Goal: Task Accomplishment & Management: Manage account settings

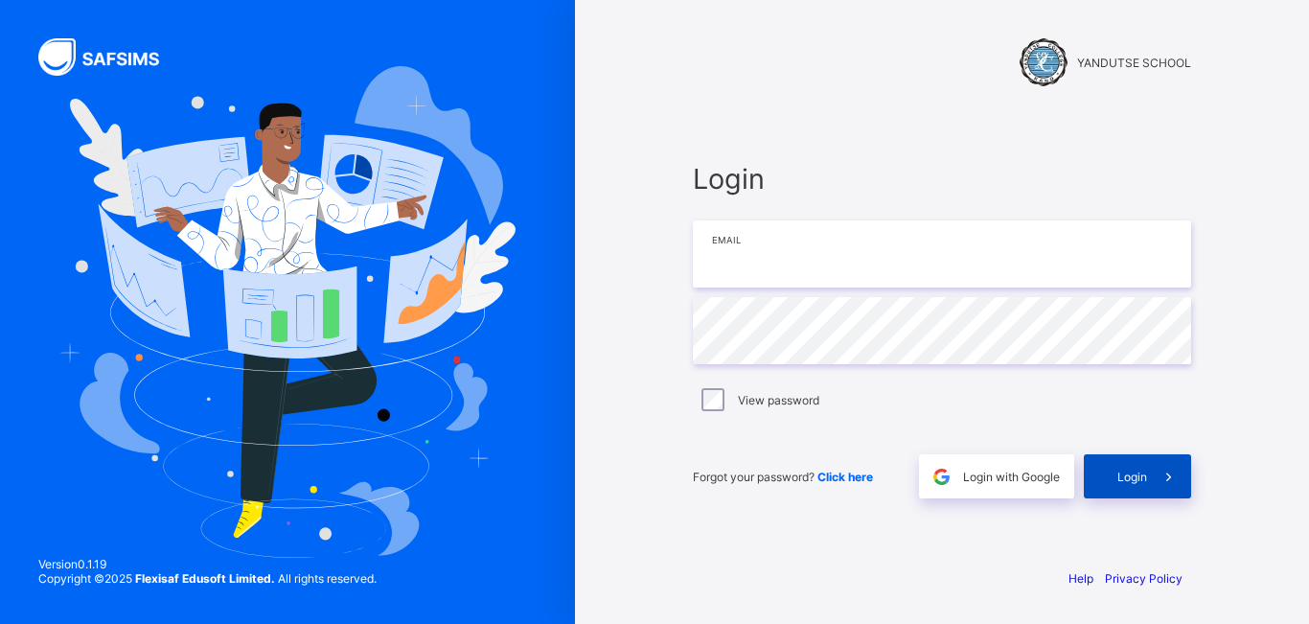
type input "**********"
click at [1133, 474] on span "Login" at bounding box center [1132, 477] width 30 height 14
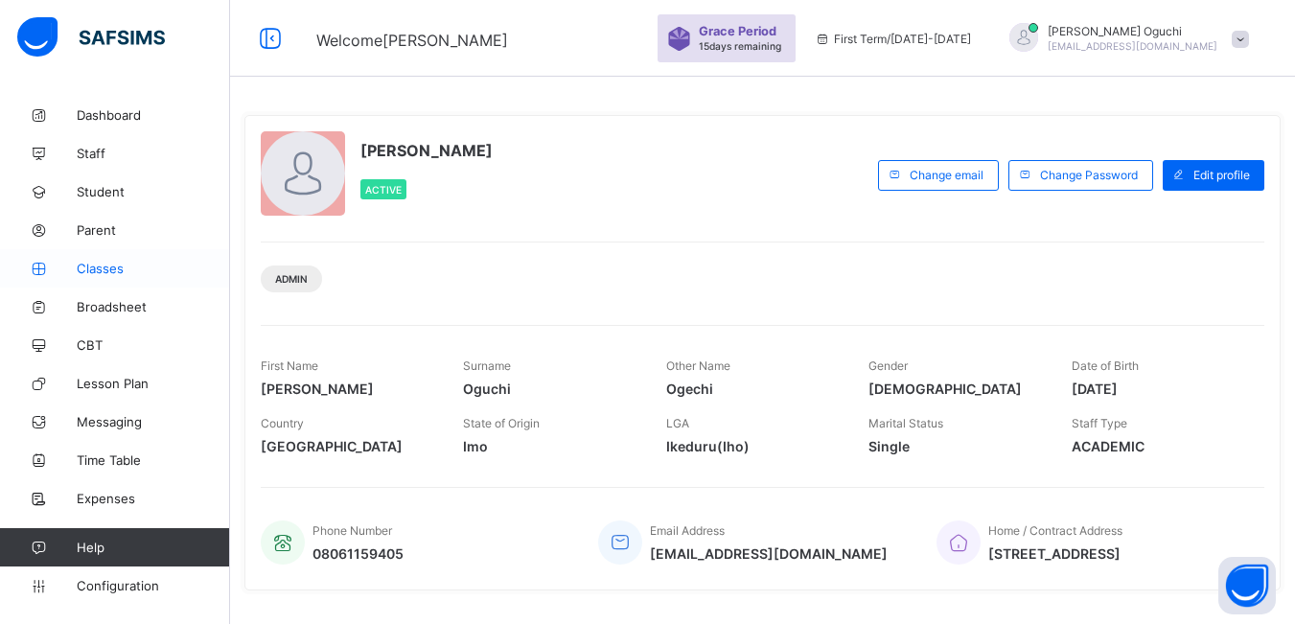
click at [100, 267] on span "Classes" at bounding box center [153, 268] width 153 height 15
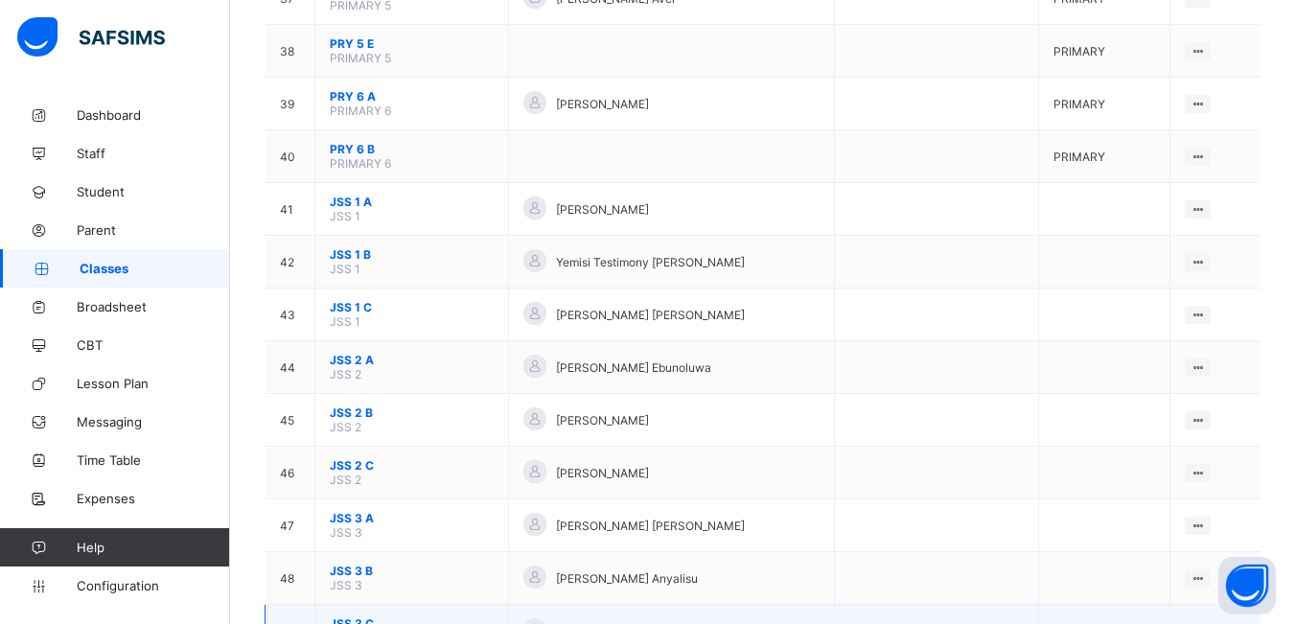
scroll to position [2055, 0]
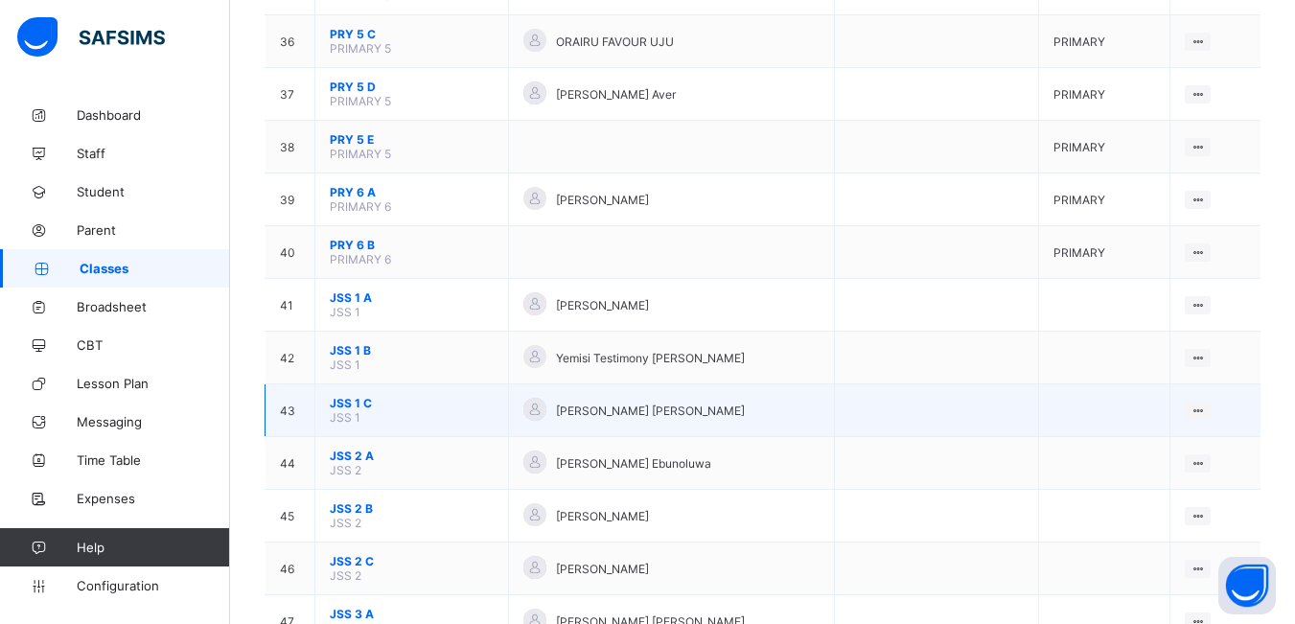
click at [689, 413] on span "[PERSON_NAME] [PERSON_NAME]" at bounding box center [650, 410] width 189 height 14
click at [777, 417] on div "[PERSON_NAME] [PERSON_NAME]" at bounding box center [671, 411] width 296 height 26
click at [678, 408] on span "[PERSON_NAME] [PERSON_NAME]" at bounding box center [650, 410] width 189 height 14
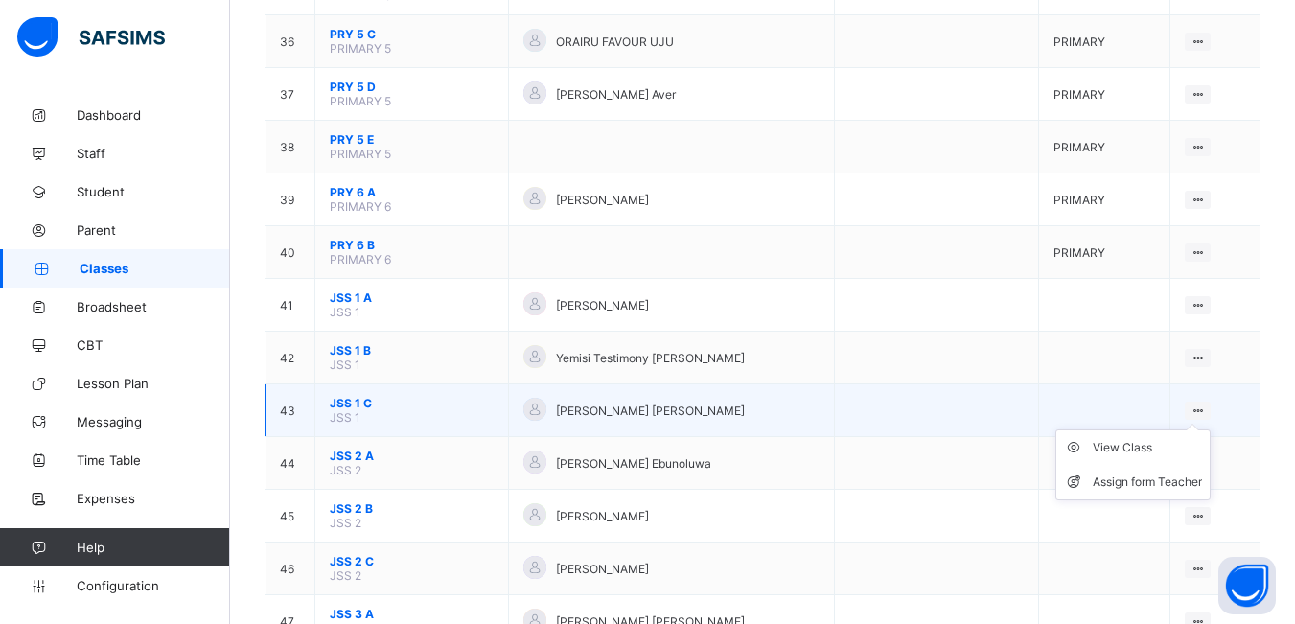
click at [1208, 429] on ul "View Class Assign form Teacher" at bounding box center [1132, 464] width 155 height 71
click at [1145, 444] on div "View Class" at bounding box center [1147, 447] width 109 height 19
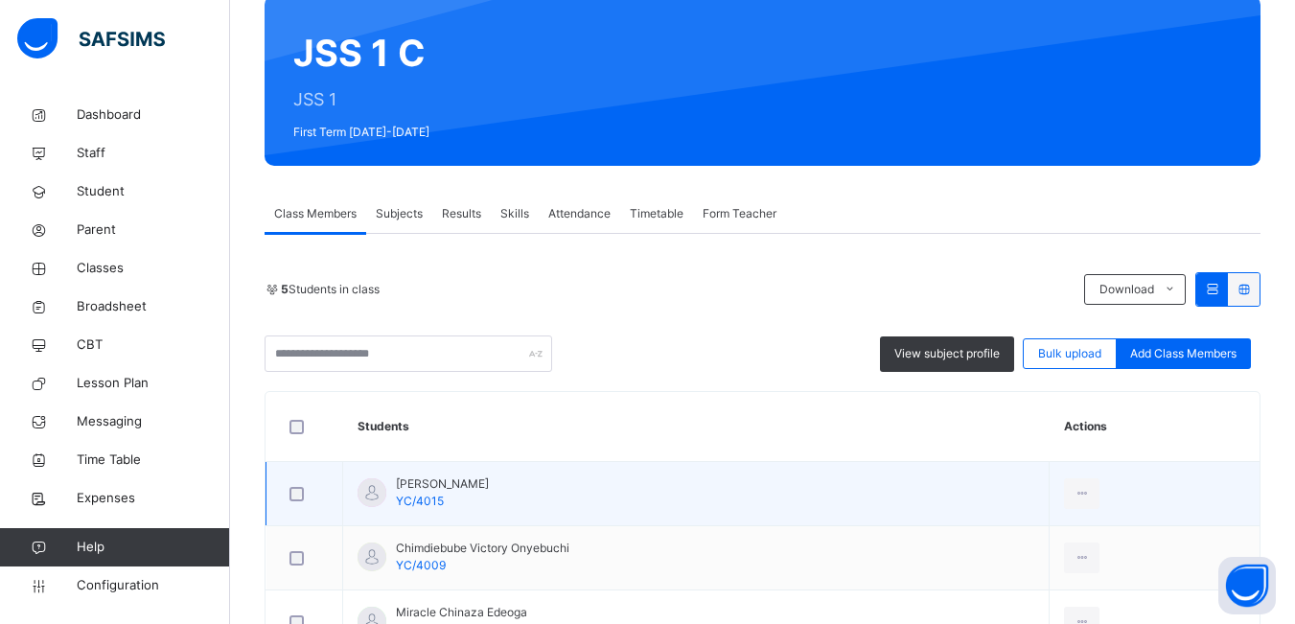
scroll to position [430, 0]
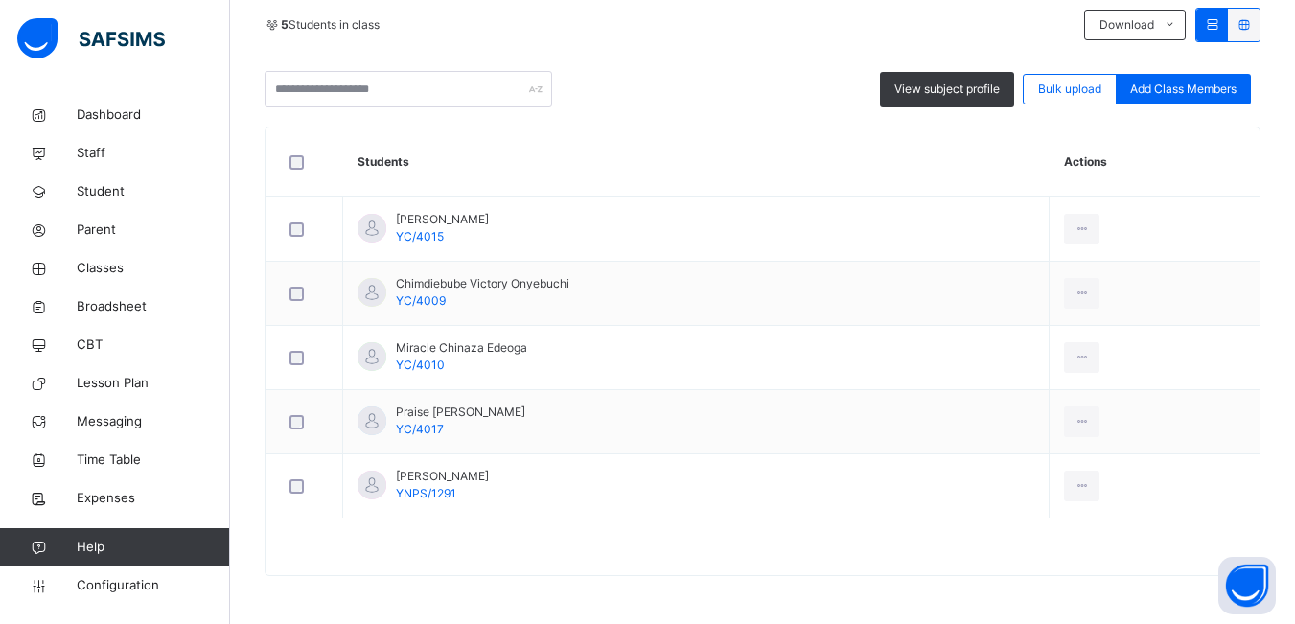
drag, startPoint x: 1178, startPoint y: 81, endPoint x: 1140, endPoint y: 112, distance: 49.0
click at [1179, 81] on span "Add Class Members" at bounding box center [1183, 89] width 106 height 17
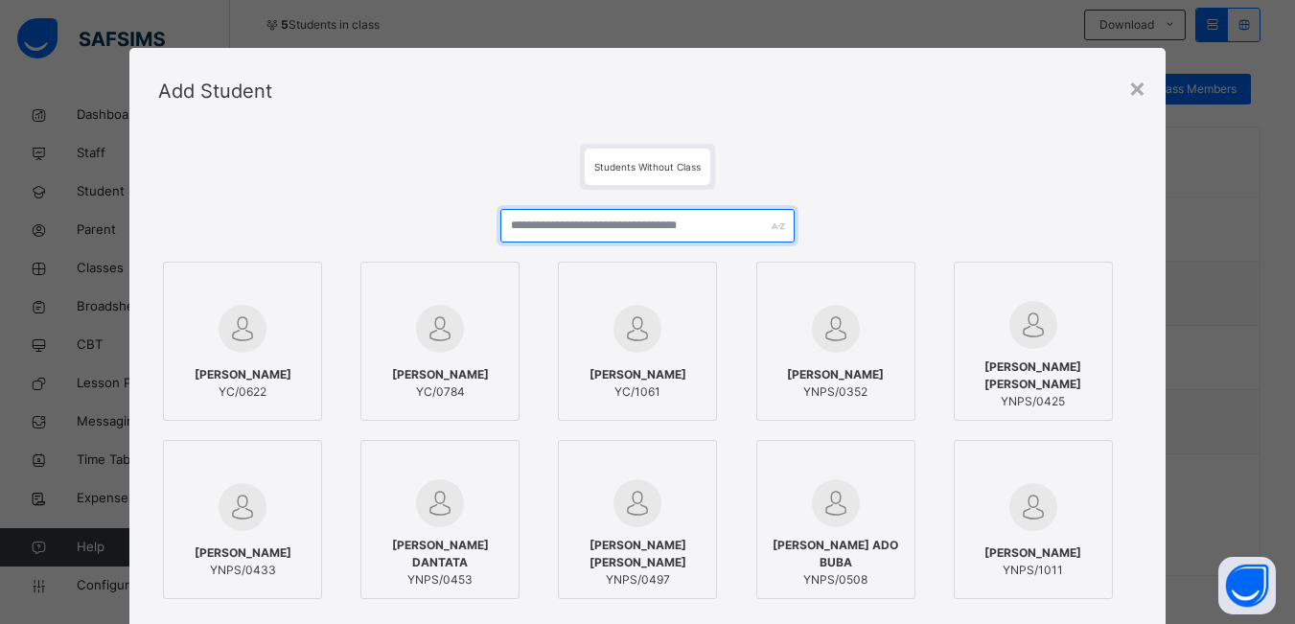
click at [614, 242] on input "text" at bounding box center [646, 226] width 293 height 34
type input "*"
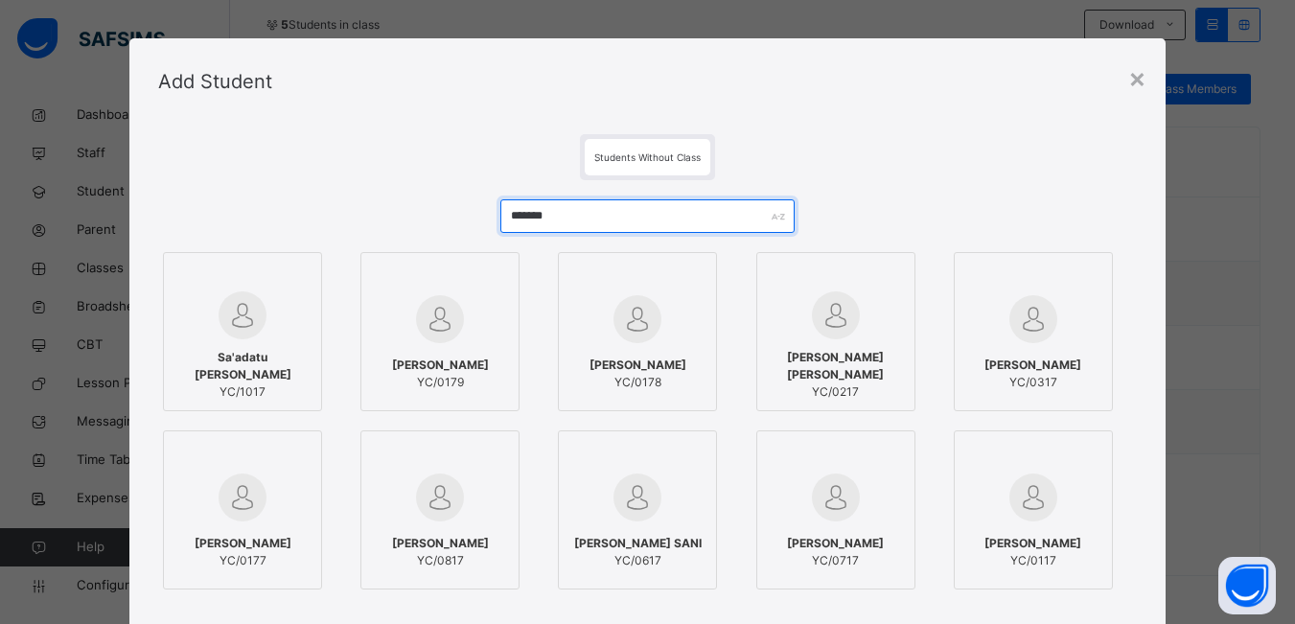
scroll to position [0, 0]
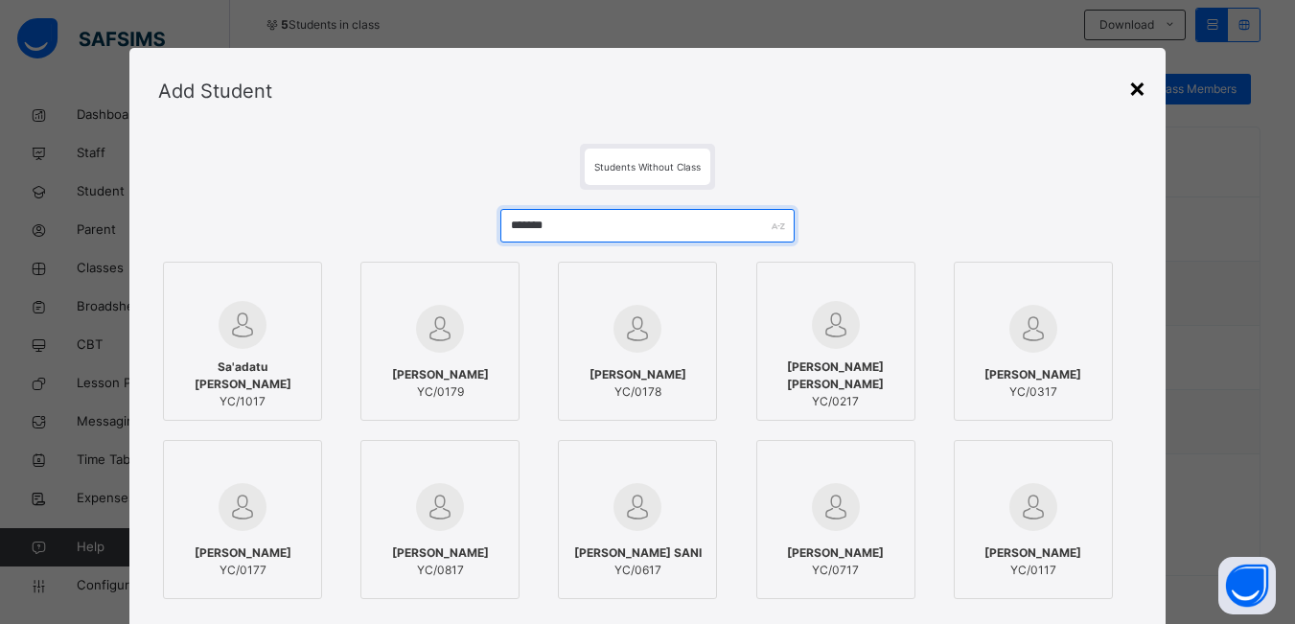
type input "*******"
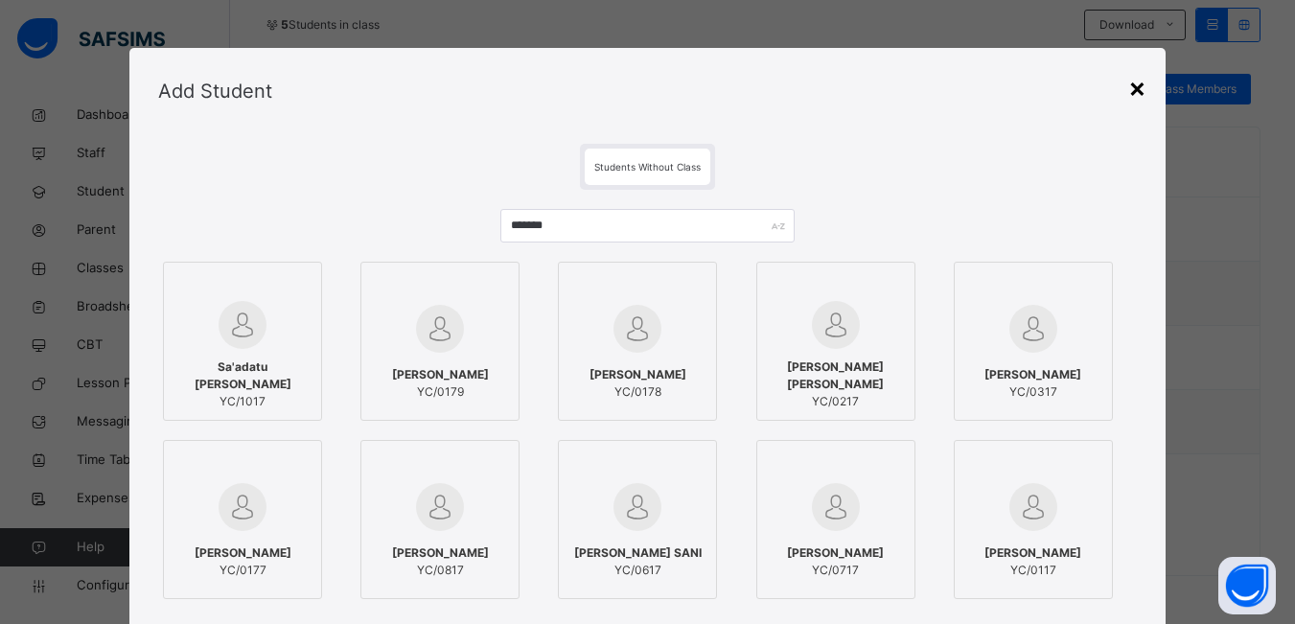
click at [1135, 84] on div "×" at bounding box center [1137, 87] width 18 height 40
